Goal: Task Accomplishment & Management: Complete application form

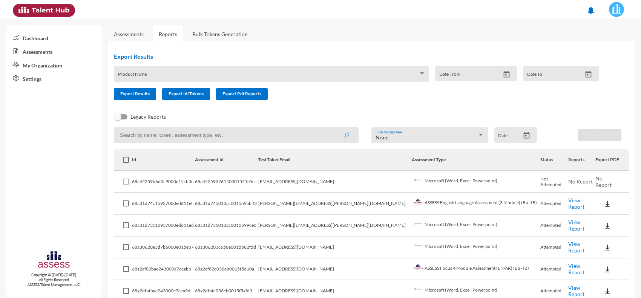
scroll to position [649, 0]
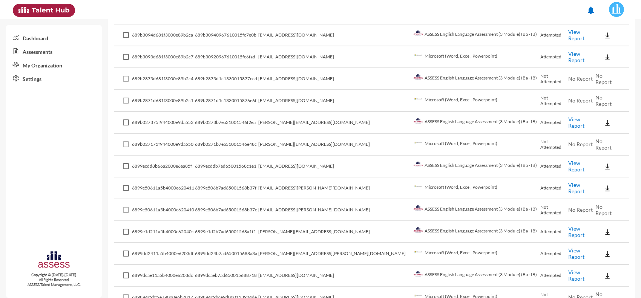
click at [568, 182] on link "View Report" at bounding box center [576, 188] width 16 height 13
drag, startPoint x: 336, startPoint y: 136, endPoint x: 284, endPoint y: 137, distance: 52.4
click at [284, 137] on tr "689b027175f944000e9da550 689b0271b7ea31001546e48c ahmed.siam@eden-fm.com Micros…" at bounding box center [371, 145] width 515 height 22
copy tr "ahmed.siam@eden-fm.com"
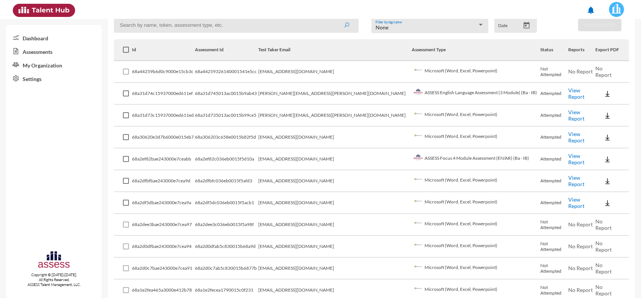
scroll to position [0, 0]
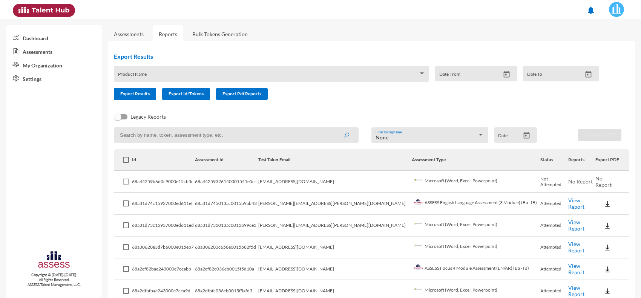
click at [122, 32] on link "Assessments" at bounding box center [129, 34] width 30 height 6
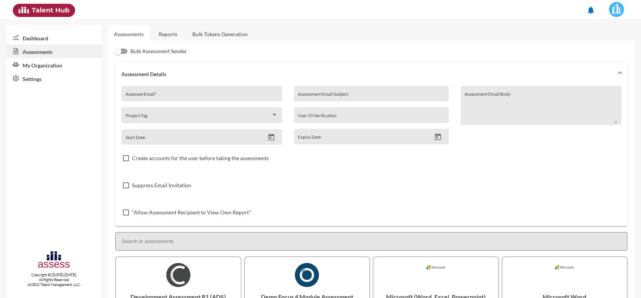
click at [171, 90] on div "Assessee Email *" at bounding box center [202, 95] width 153 height 11
paste input "ahmed.siam@eden-fm.com"
click at [132, 95] on input "ahmed.siam@eden-fm.com" at bounding box center [202, 96] width 153 height 6
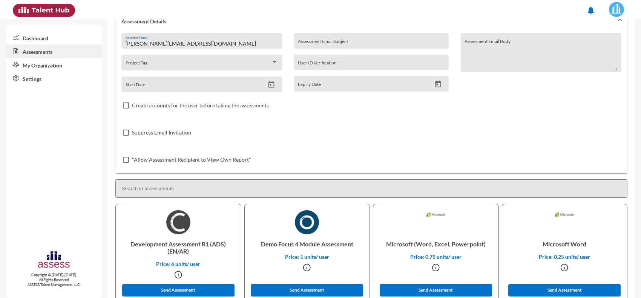
scroll to position [141, 0]
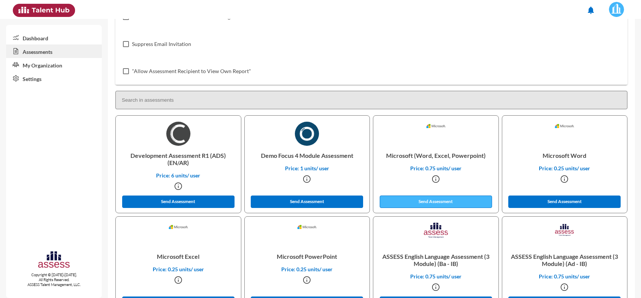
type input "ahmed.siam@eden-fm.com"
click at [430, 204] on button "Send Assessment" at bounding box center [436, 202] width 112 height 12
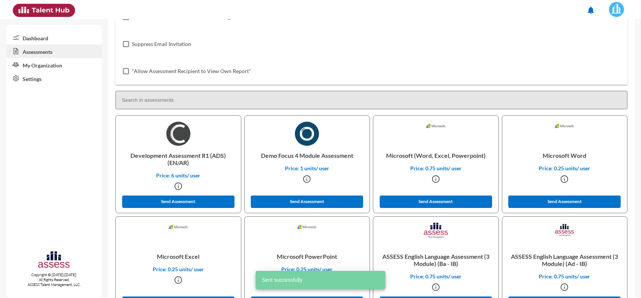
scroll to position [0, 0]
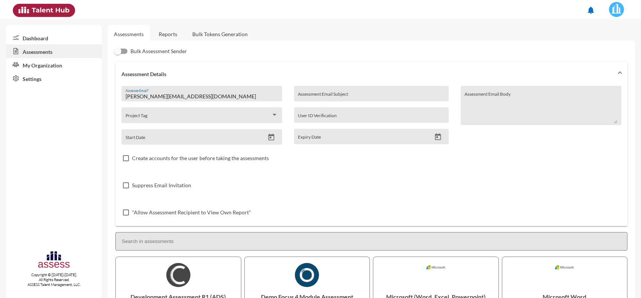
click at [172, 29] on link "Reports" at bounding box center [168, 34] width 31 height 18
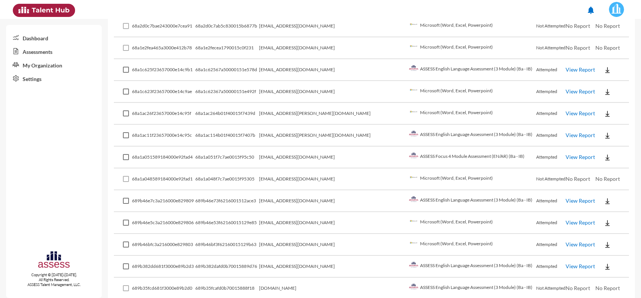
scroll to position [377, 0]
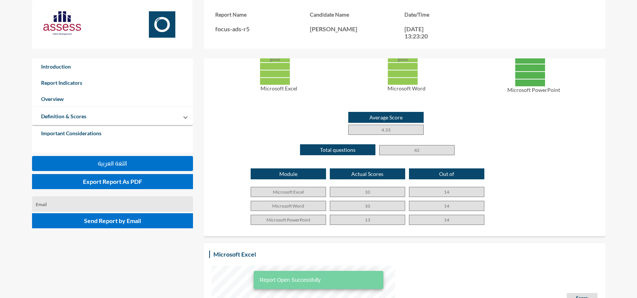
scroll to position [377, 0]
